Goal: Browse casually

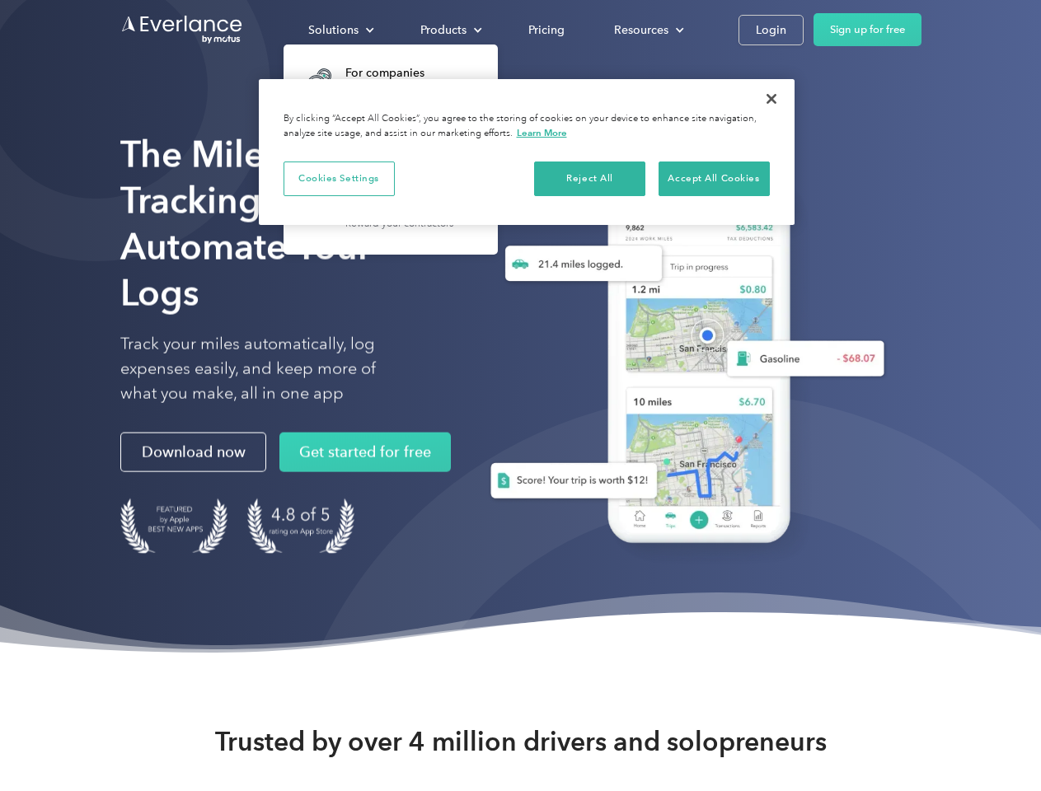
click at [340, 30] on div "Solutions" at bounding box center [333, 30] width 50 height 21
click at [449, 30] on div "Products" at bounding box center [443, 30] width 46 height 21
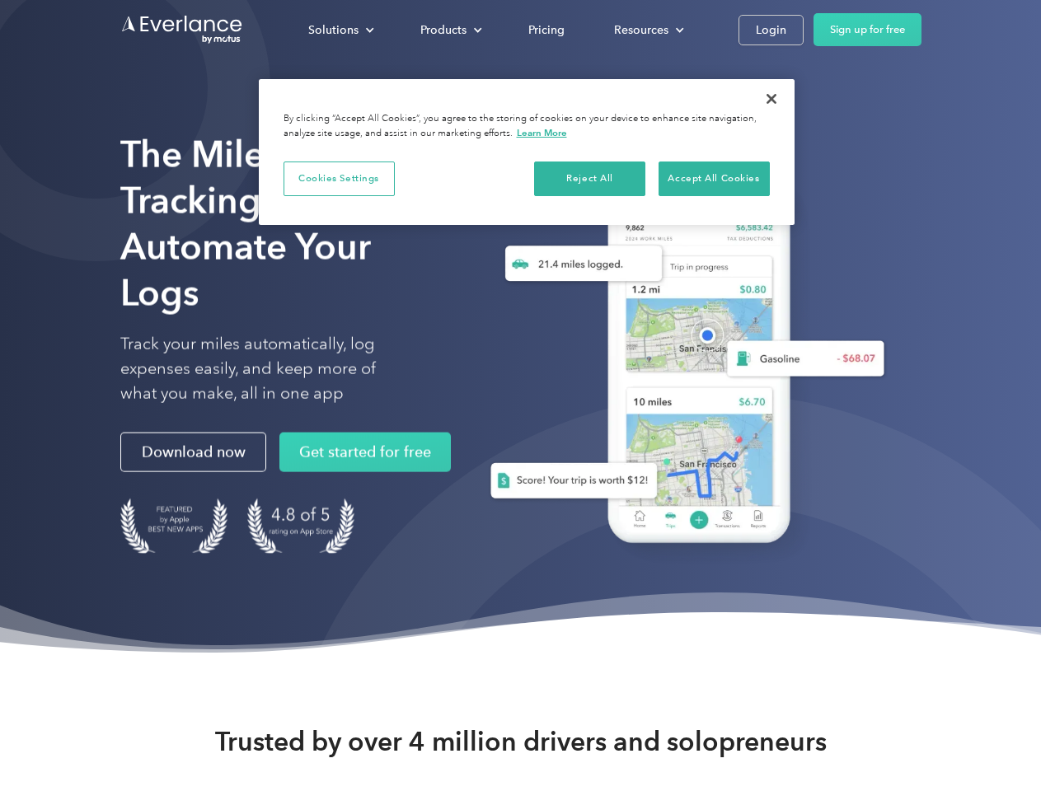
click at [647, 30] on div "Resources" at bounding box center [641, 30] width 54 height 21
click at [339, 178] on button "Cookies Settings" at bounding box center [338, 178] width 111 height 35
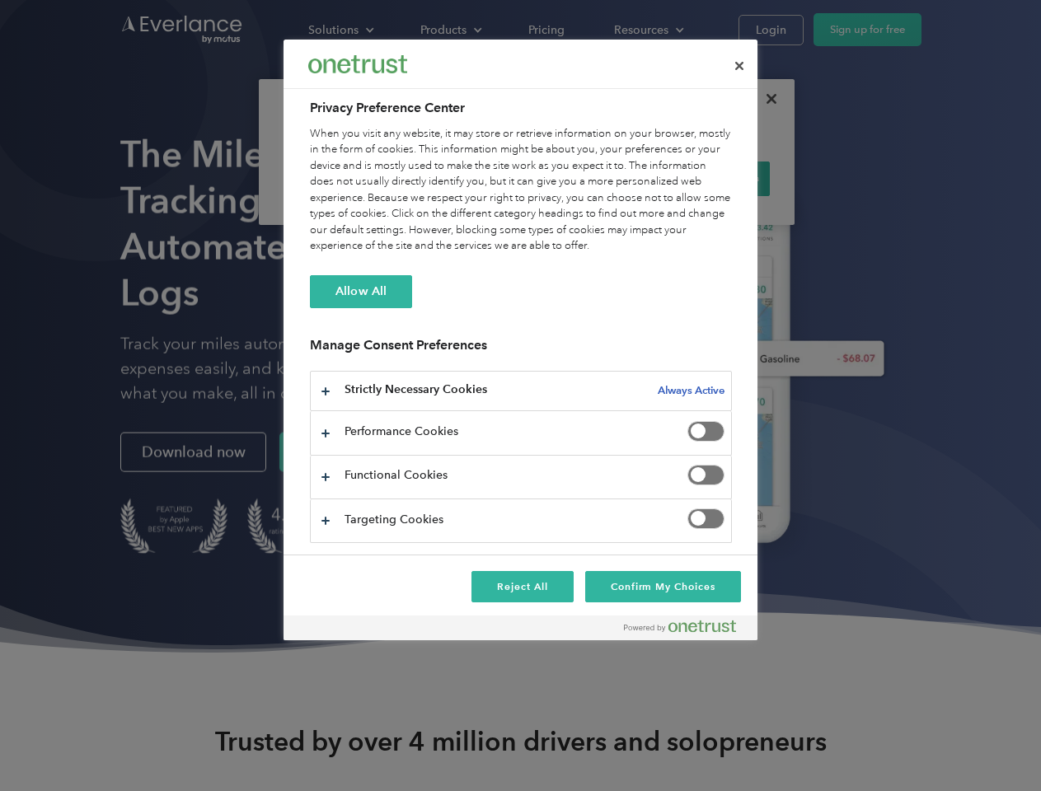
click at [590, 178] on div "When you visit any website, it may store or retrieve information on your browse…" at bounding box center [521, 190] width 422 height 129
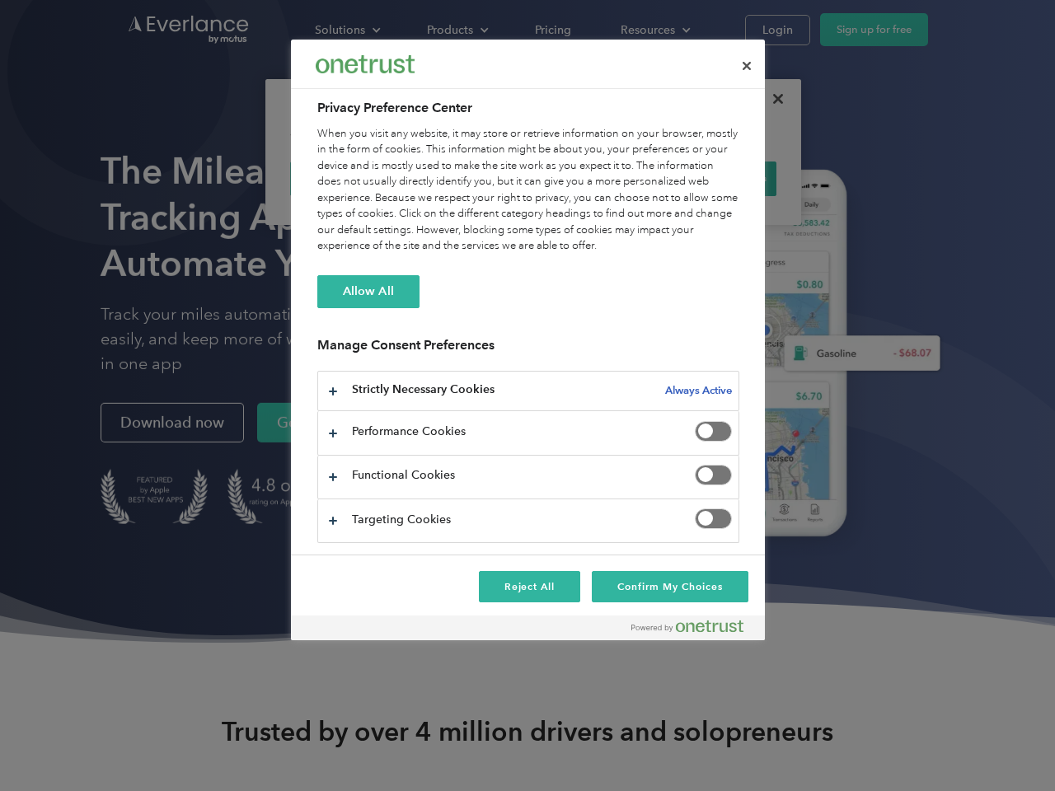
click at [714, 178] on div "When you visit any website, it may store or retrieve information on your browse…" at bounding box center [528, 190] width 422 height 129
click at [771, 99] on div at bounding box center [527, 395] width 1055 height 791
